Goal: Obtain resource: Download file/media

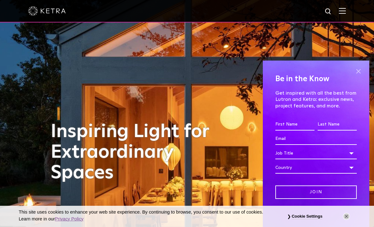
click at [362, 72] on span at bounding box center [357, 71] width 9 height 9
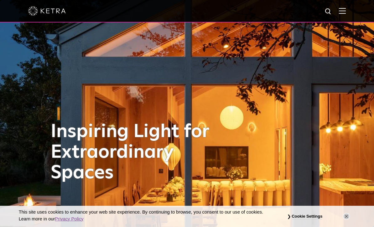
click at [345, 217] on button "Close" at bounding box center [346, 216] width 7 height 7
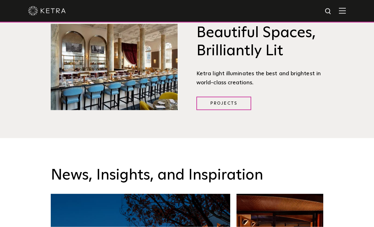
scroll to position [737, 0]
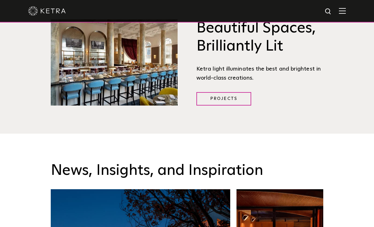
click at [345, 8] on img at bounding box center [342, 11] width 7 height 6
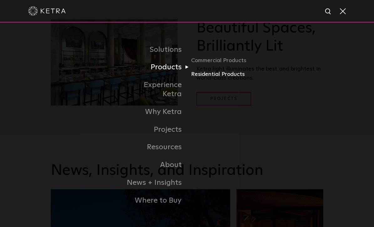
click at [219, 79] on link "Residential Products" at bounding box center [221, 74] width 60 height 9
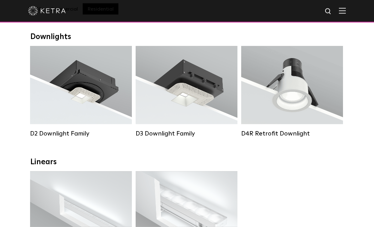
scroll to position [101, 0]
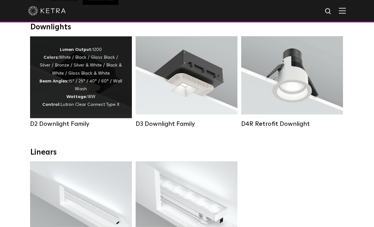
click at [82, 91] on div "Lumen Output: 1200 Colors: White / Black / Gloss Black / Silver / Bronze / Silv…" at bounding box center [80, 77] width 83 height 63
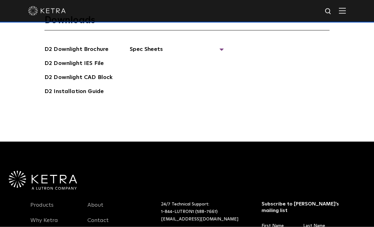
scroll to position [1646, 0]
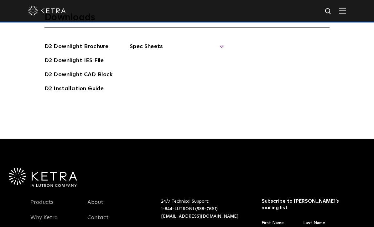
click at [218, 56] on span "Spec Sheets" at bounding box center [177, 49] width 94 height 14
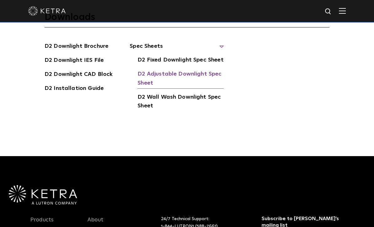
click at [173, 89] on link "D2 Adjustable Downlight Spec Sheet" at bounding box center [180, 79] width 86 height 19
